Goal: Task Accomplishment & Management: Use online tool/utility

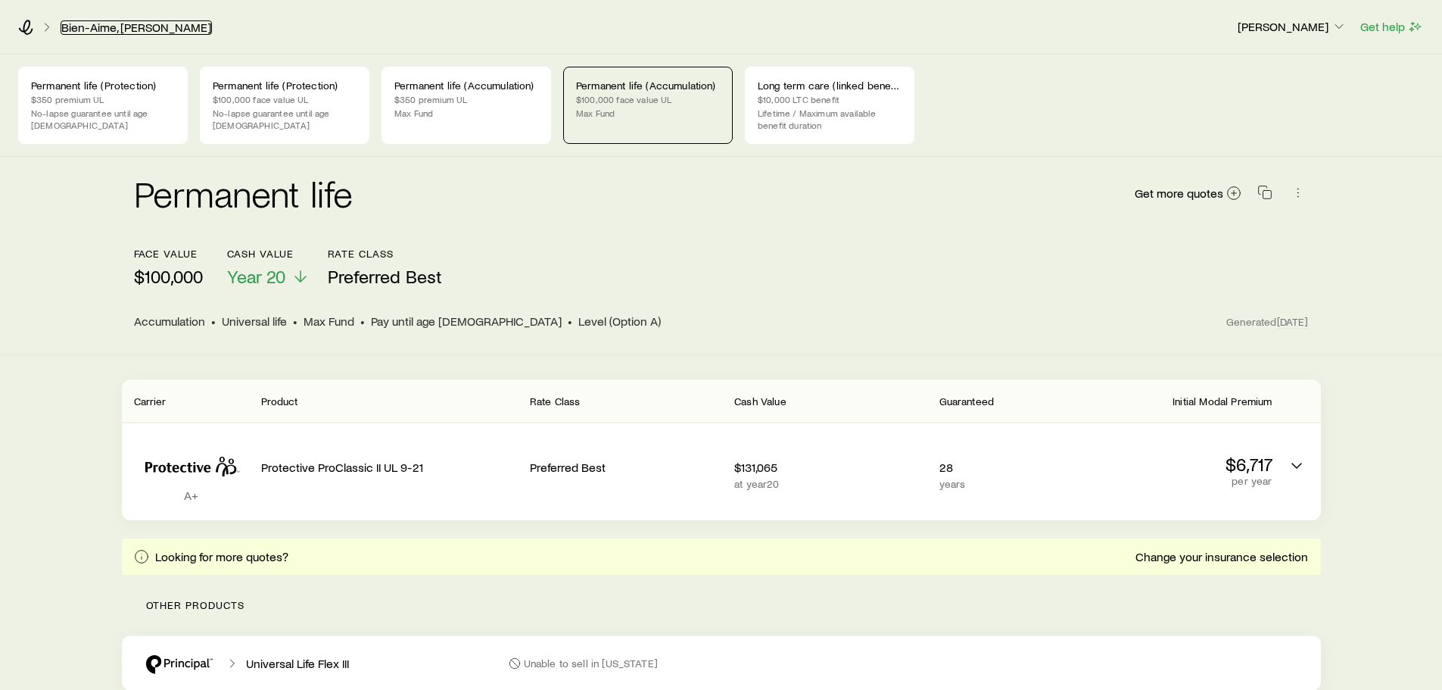
click at [117, 30] on link "Bien-Aime, [PERSON_NAME]" at bounding box center [136, 27] width 151 height 14
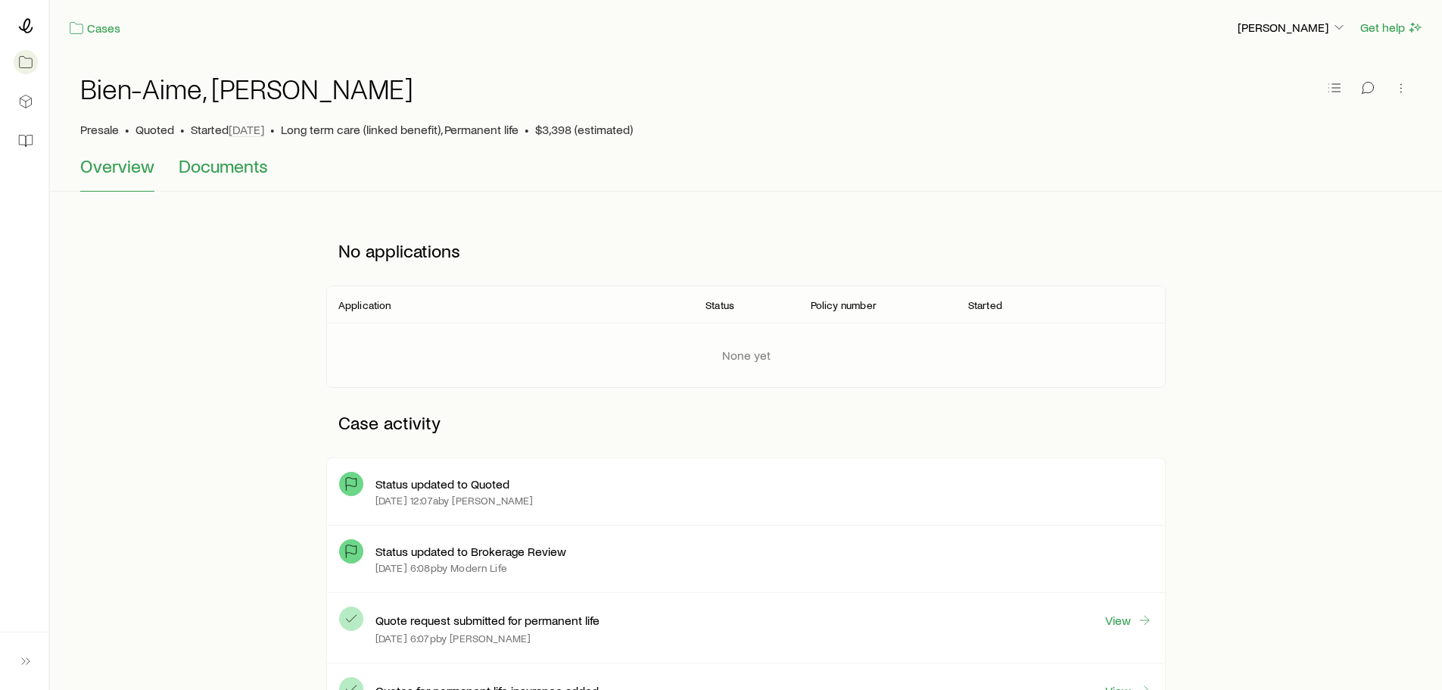
click at [223, 166] on span "Documents" at bounding box center [223, 165] width 89 height 21
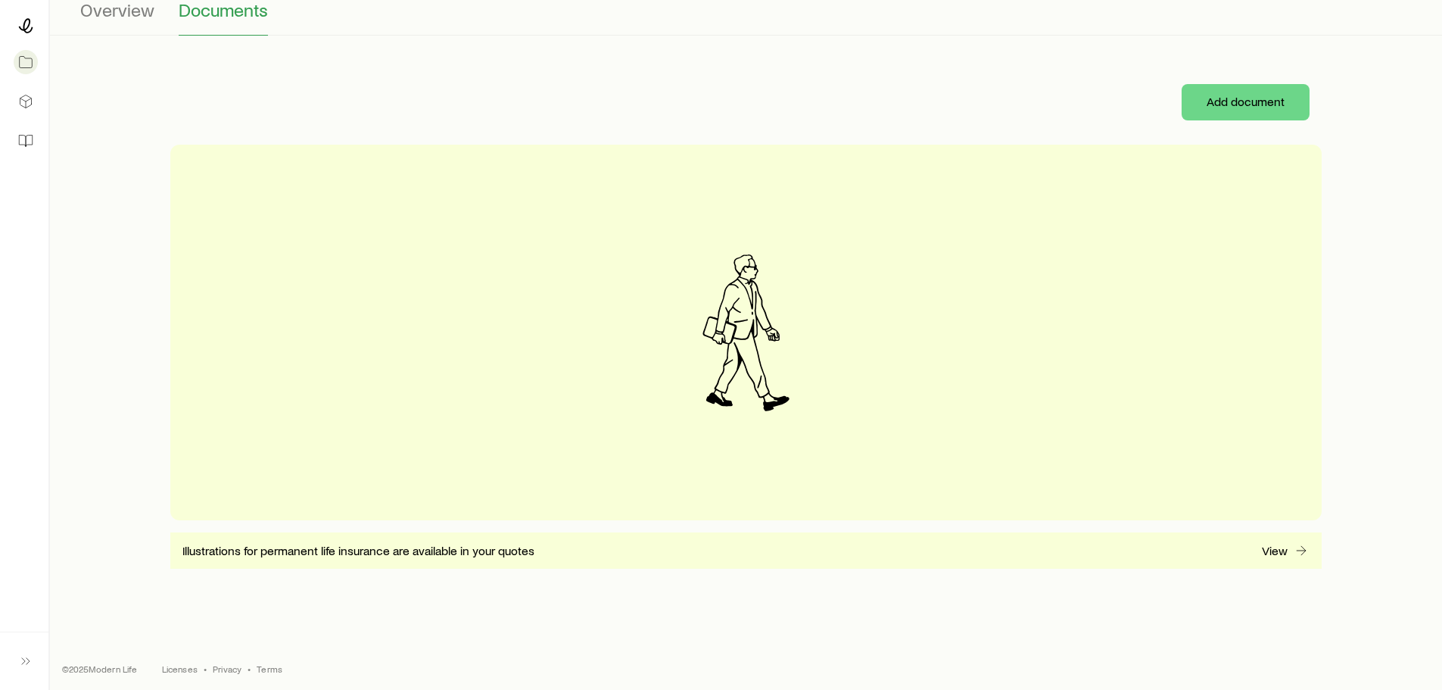
scroll to position [162, 0]
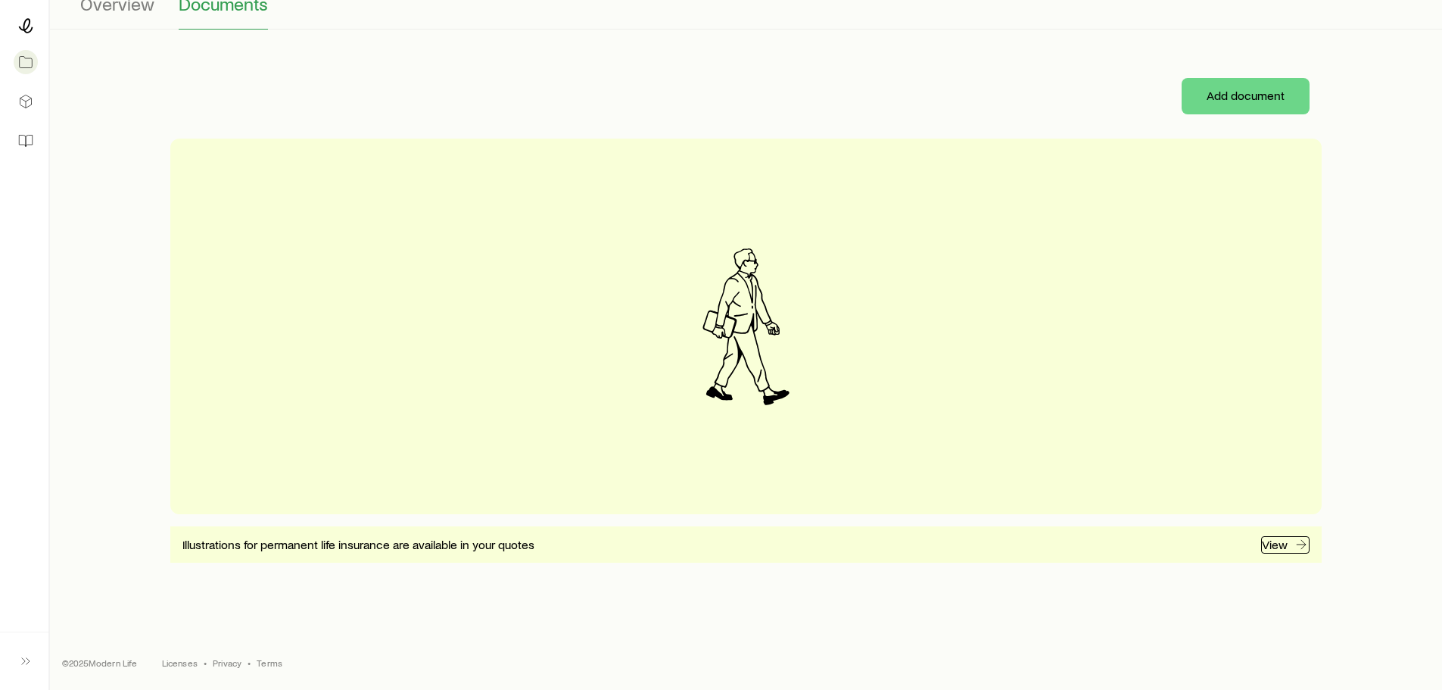
click at [1294, 545] on icon at bounding box center [1301, 544] width 15 height 15
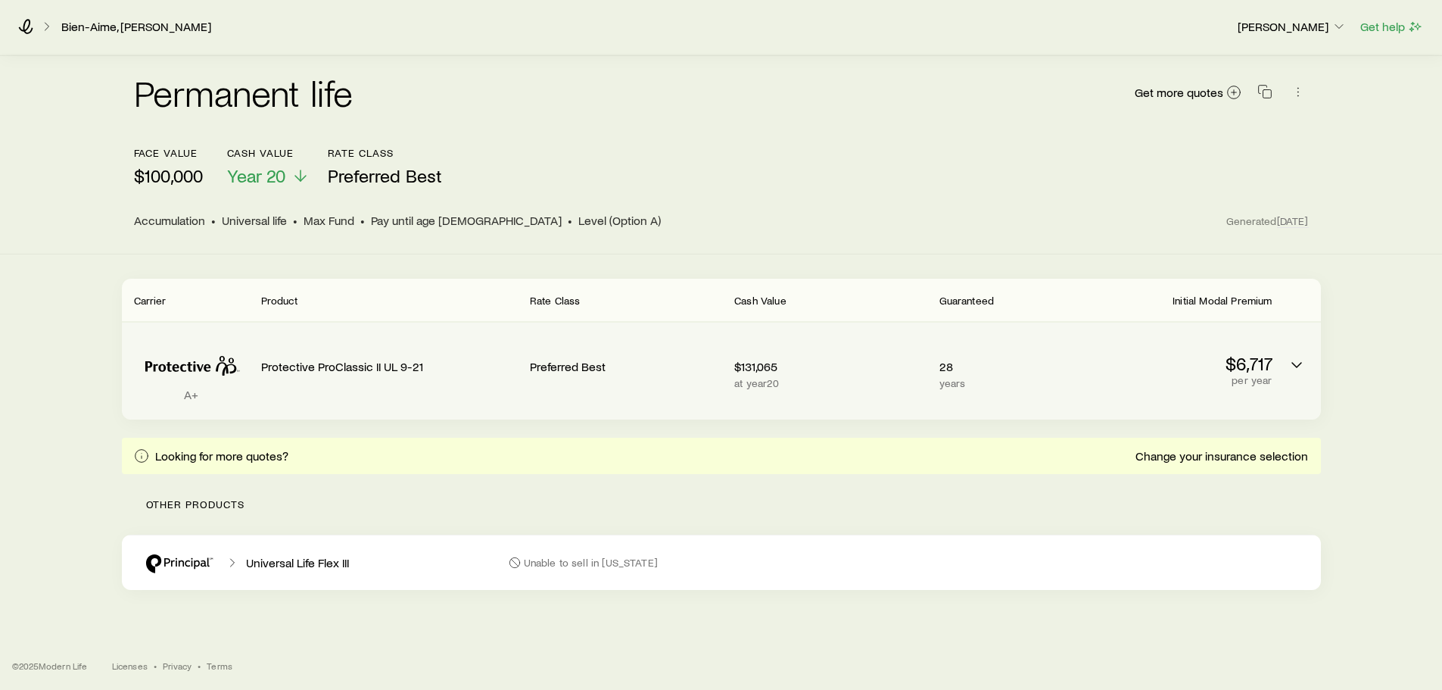
scroll to position [104, 0]
click at [1297, 362] on icon "Permanent quotes" at bounding box center [1297, 362] width 18 height 18
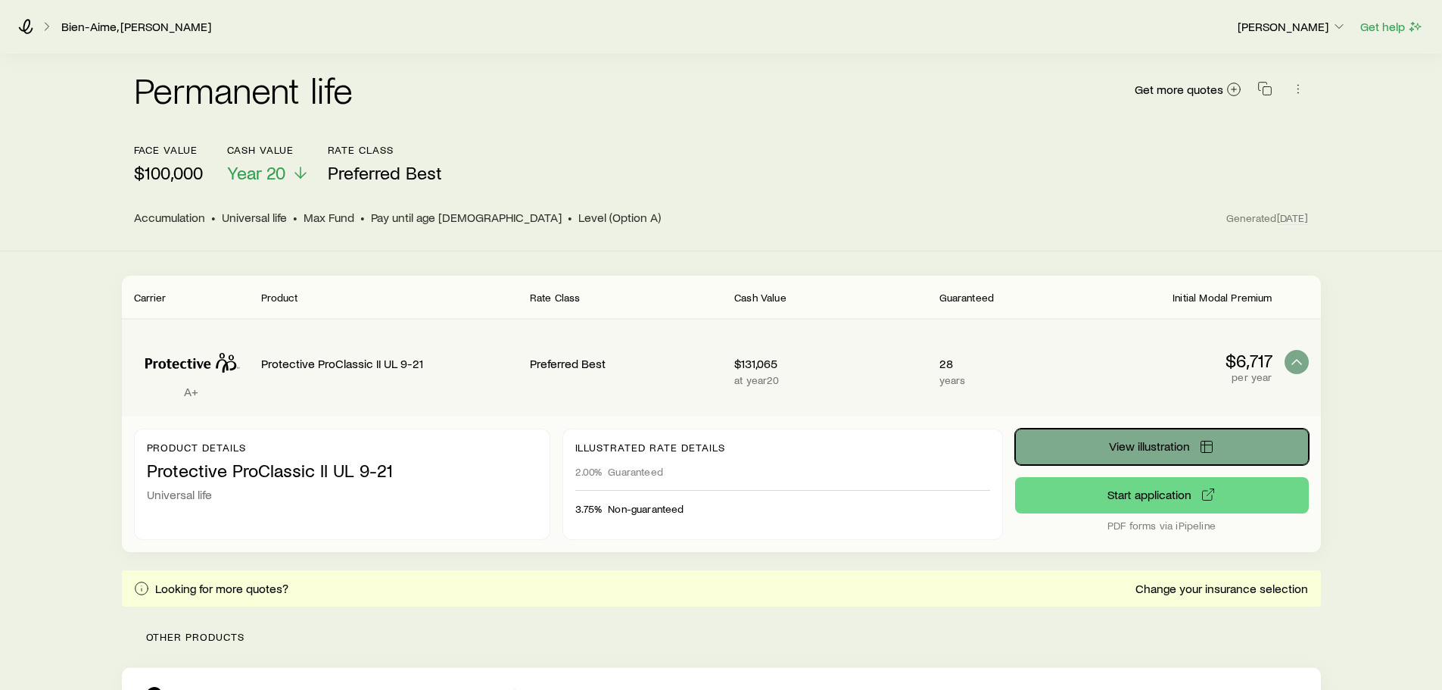
click at [1136, 446] on span "View illustration" at bounding box center [1149, 446] width 81 height 12
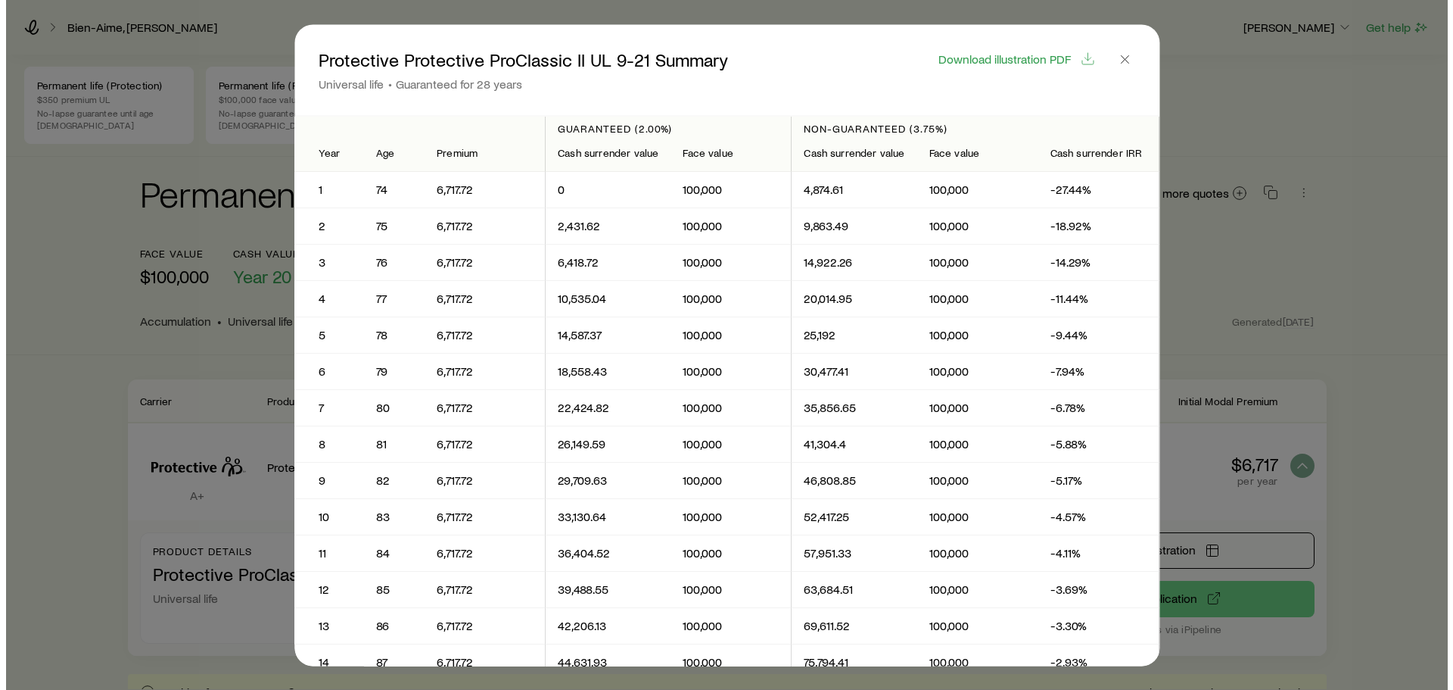
scroll to position [0, 0]
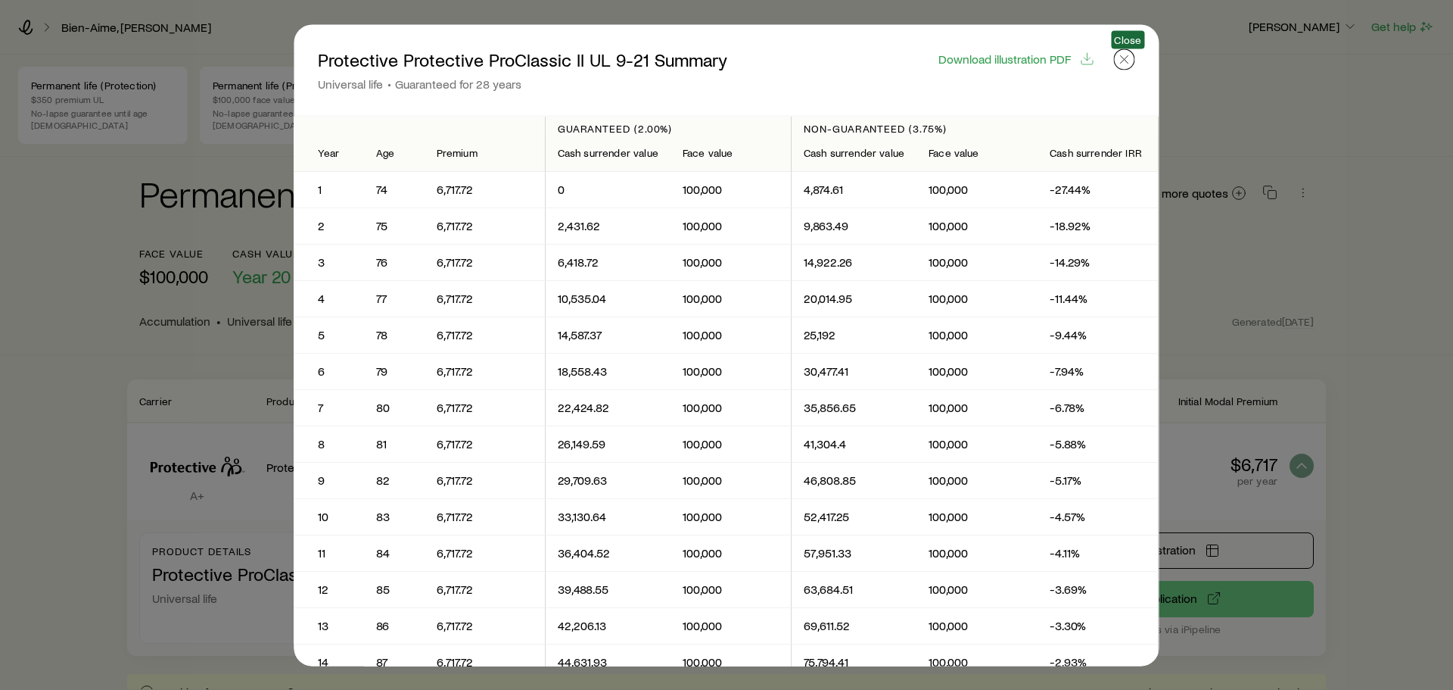
click at [1130, 57] on icon "button" at bounding box center [1124, 58] width 15 height 15
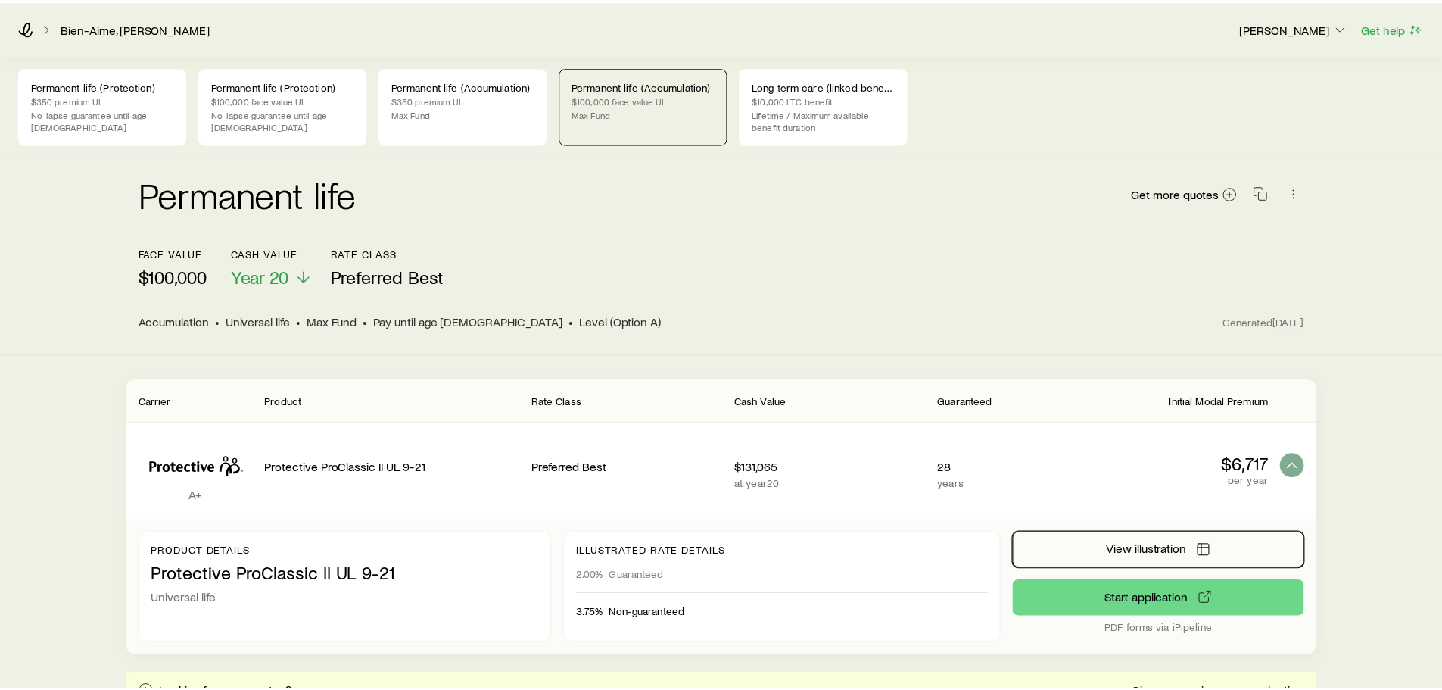
scroll to position [104, 0]
